Goal: Transaction & Acquisition: Purchase product/service

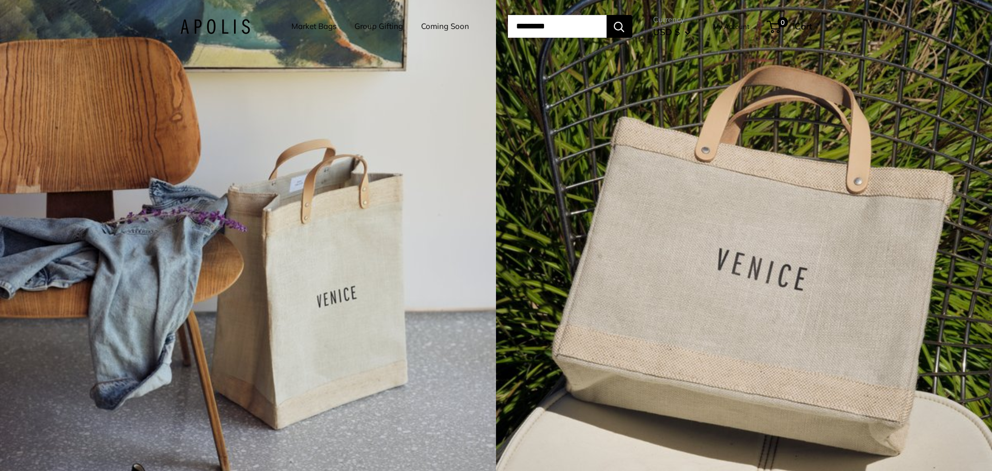
click at [308, 25] on link "Market Bags" at bounding box center [314, 26] width 45 height 14
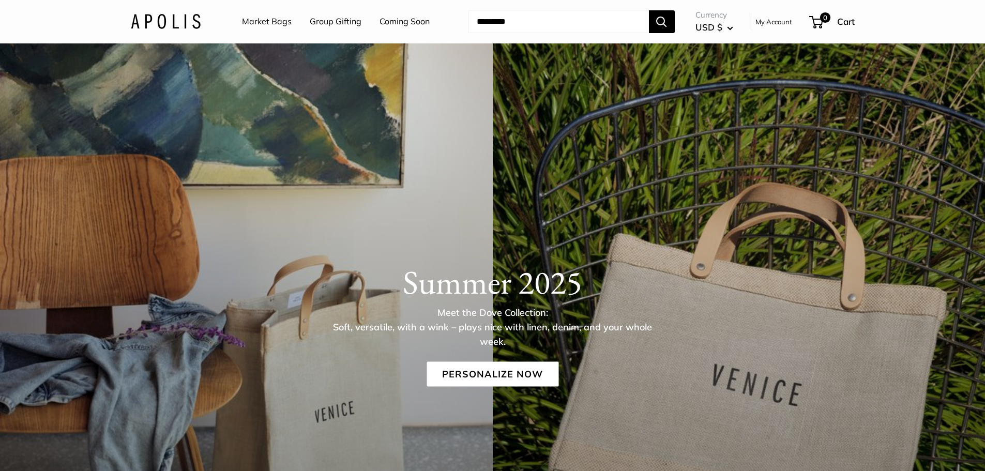
click at [262, 19] on link "Market Bags" at bounding box center [267, 22] width 50 height 16
click at [505, 369] on link "Personalize Now" at bounding box center [492, 373] width 132 height 25
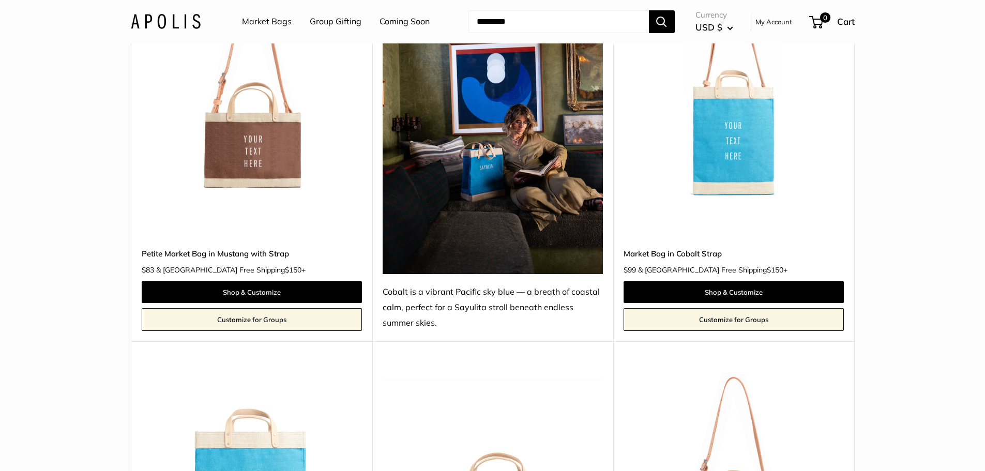
scroll to position [3825, 0]
